Goal: Information Seeking & Learning: Learn about a topic

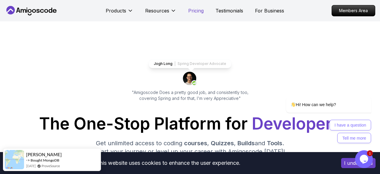
click at [198, 9] on p "Pricing" at bounding box center [195, 10] width 15 height 7
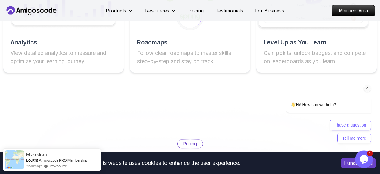
scroll to position [1133, 0]
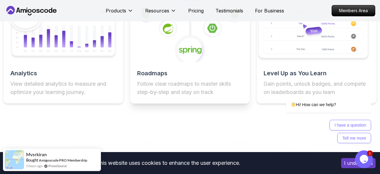
click at [172, 72] on h2 "Roadmaps" at bounding box center [190, 73] width 106 height 8
click at [181, 49] on image at bounding box center [190, 50] width 23 height 9
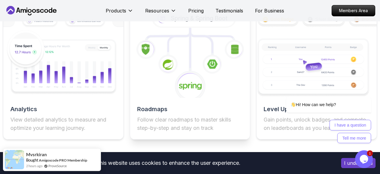
scroll to position [1102, 0]
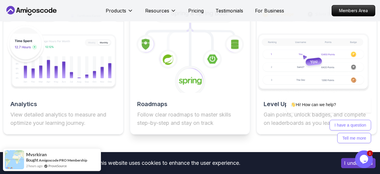
click at [153, 103] on h2 "Roadmaps" at bounding box center [190, 104] width 106 height 8
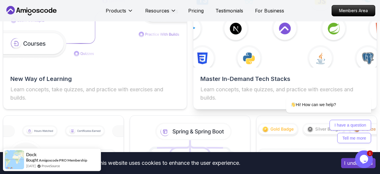
scroll to position [1110, 0]
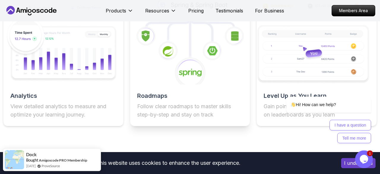
click at [158, 95] on h2 "Roadmaps" at bounding box center [190, 96] width 106 height 8
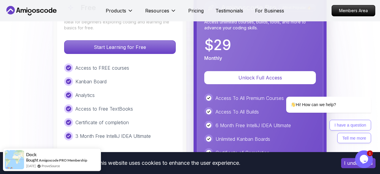
scroll to position [1419, 0]
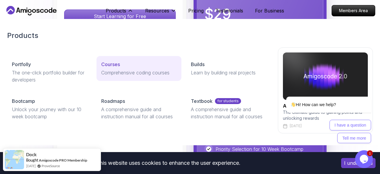
click at [114, 66] on p "Courses" at bounding box center [110, 64] width 19 height 7
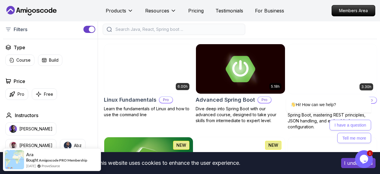
scroll to position [247, 0]
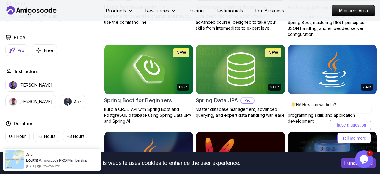
click at [20, 50] on p "Pro" at bounding box center [21, 50] width 7 height 6
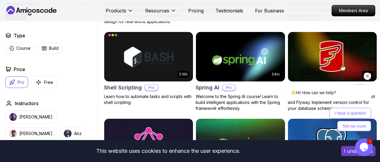
scroll to position [1184, 0]
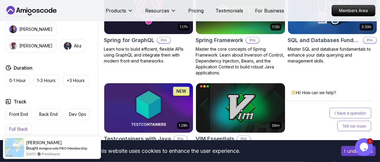
click at [15, 130] on p "Full Stack" at bounding box center [18, 129] width 19 height 6
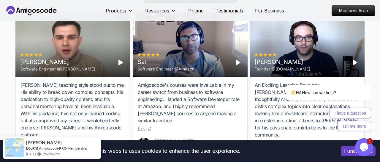
scroll to position [660, 0]
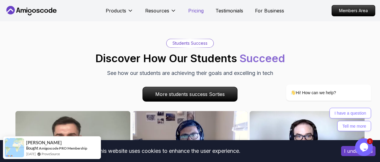
click at [196, 12] on p "Pricing" at bounding box center [195, 10] width 15 height 7
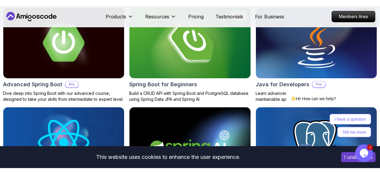
scroll to position [1264, 0]
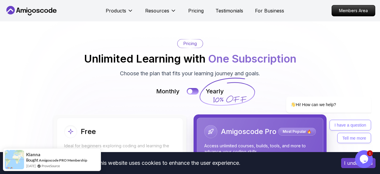
click at [370, 155] on span "1" at bounding box center [370, 153] width 6 height 6
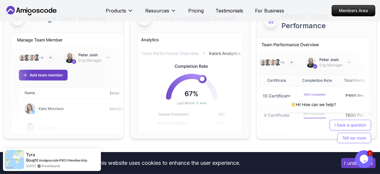
scroll to position [2808, 0]
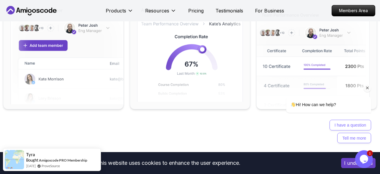
drag, startPoint x: 367, startPoint y: 89, endPoint x: 638, endPoint y: 141, distance: 275.4
click at [367, 89] on icon "Chat attention grabber" at bounding box center [367, 87] width 5 height 5
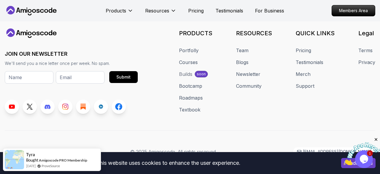
scroll to position [3025, 0]
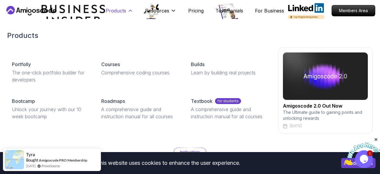
click at [117, 9] on p "Products" at bounding box center [116, 10] width 20 height 7
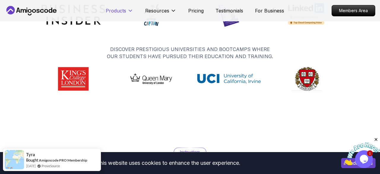
click at [117, 9] on p "Products" at bounding box center [116, 10] width 20 height 7
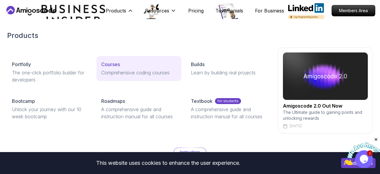
click at [115, 64] on p "Courses" at bounding box center [110, 64] width 19 height 7
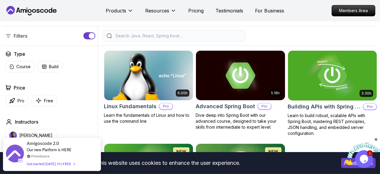
scroll to position [154, 0]
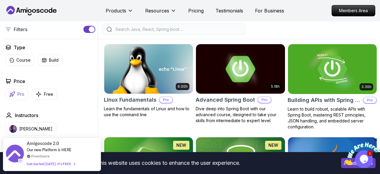
click at [22, 96] on p "Pro" at bounding box center [21, 94] width 7 height 6
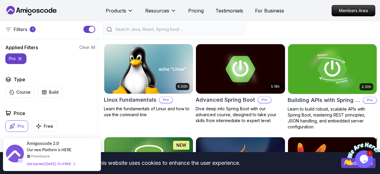
click at [19, 58] on icon at bounding box center [20, 59] width 6 height 6
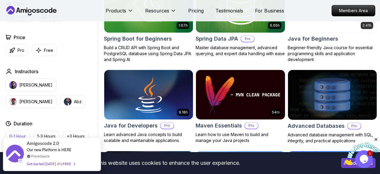
scroll to position [370, 0]
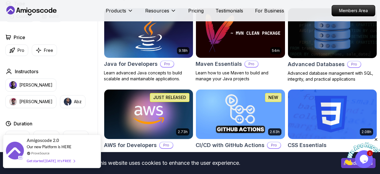
click at [65, 147] on span "Our new Platform is HERE" at bounding box center [49, 147] width 45 height 5
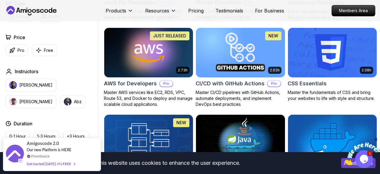
scroll to position [525, 0]
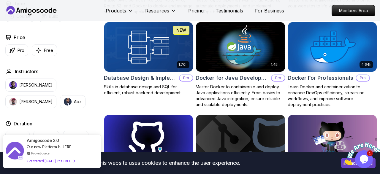
drag, startPoint x: 29, startPoint y: 159, endPoint x: 194, endPoint y: -25, distance: 247.3
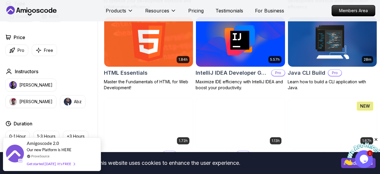
scroll to position [556, 0]
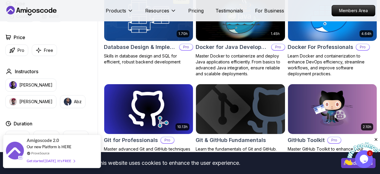
click at [69, 148] on span "Our new Platform is HERE" at bounding box center [49, 147] width 45 height 5
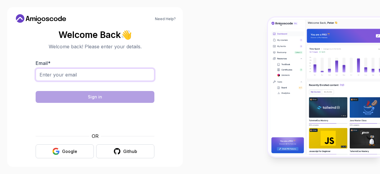
click at [82, 69] on input "Email *" at bounding box center [95, 75] width 119 height 12
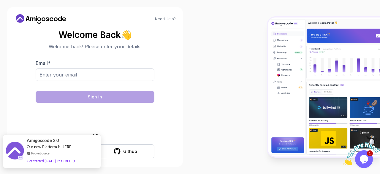
click at [53, 158] on div "Get started [DATE]. It's FREE" at bounding box center [51, 161] width 48 height 7
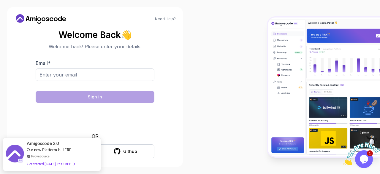
scroll to position [4, 0]
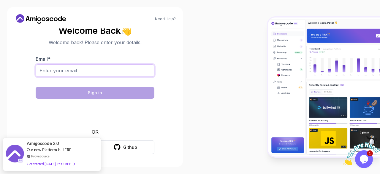
click at [69, 69] on input "Email *" at bounding box center [95, 70] width 119 height 12
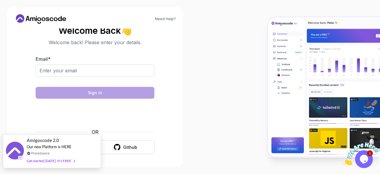
click at [65, 164] on div "Get started [DATE]. It's FREE" at bounding box center [51, 161] width 48 height 7
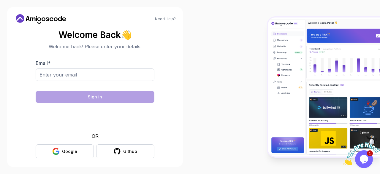
click at [375, 18] on img at bounding box center [324, 88] width 112 height 140
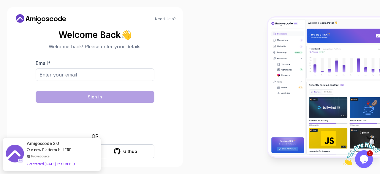
click at [361, 159] on img at bounding box center [361, 153] width 37 height 23
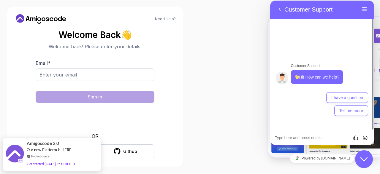
click at [361, 159] on icon "Close Chat This icon closes the chat window." at bounding box center [363, 159] width 7 height 7
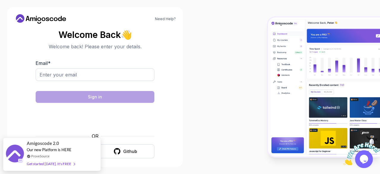
click at [301, 15] on div at bounding box center [285, 87] width 190 height 174
click at [83, 79] on input "Email *" at bounding box center [95, 75] width 119 height 12
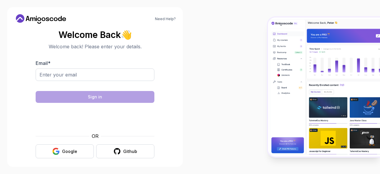
click at [10, 3] on div "Need Help? Welcome Back 👋 Welcome back! Please enter your details. Email * Sign…" at bounding box center [95, 87] width 190 height 174
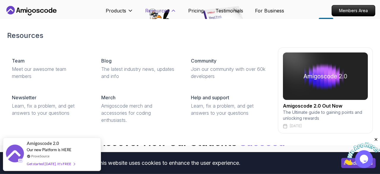
scroll to position [1749, 0]
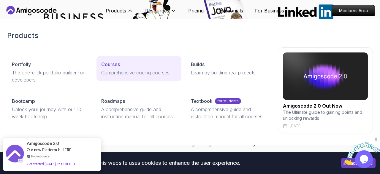
click at [115, 74] on p "Comprehensive coding courses" at bounding box center [138, 72] width 75 height 7
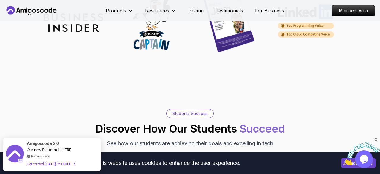
scroll to position [0, 0]
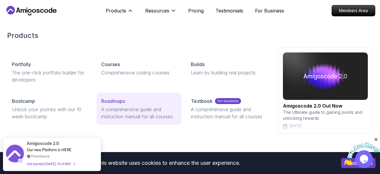
click at [115, 108] on p "A comprehensive guide and instruction manual for all courses" at bounding box center [138, 113] width 75 height 14
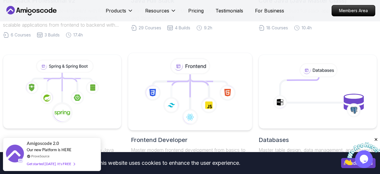
scroll to position [123, 0]
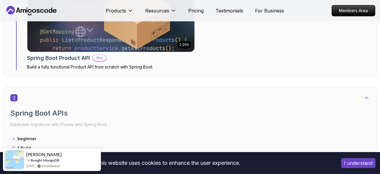
scroll to position [494, 0]
